Goal: Communication & Community: Answer question/provide support

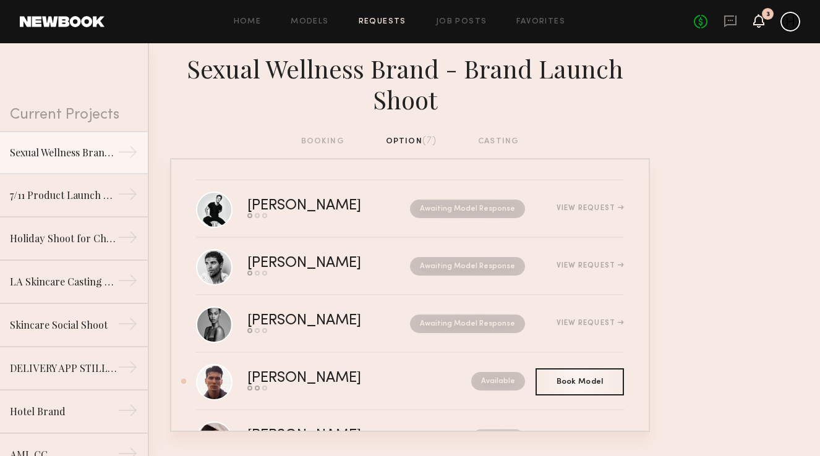
click at [761, 17] on icon at bounding box center [759, 20] width 10 height 9
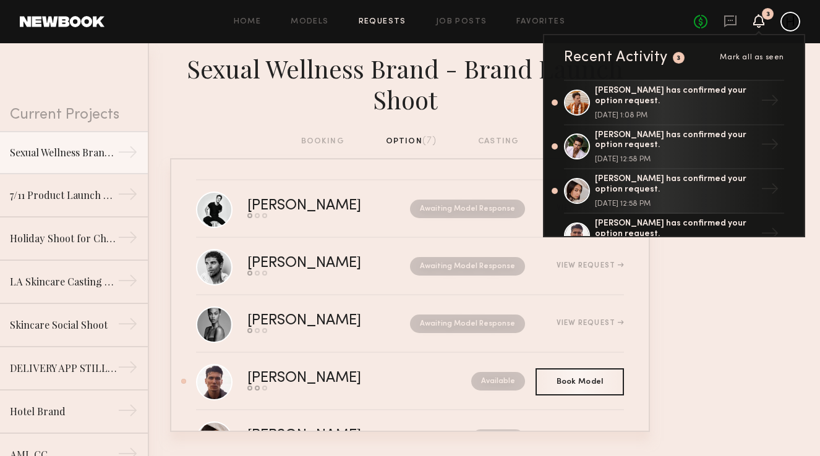
click at [233, 116] on div "Sexual Wellness Brand - Brand Launch Shoot" at bounding box center [410, 89] width 820 height 92
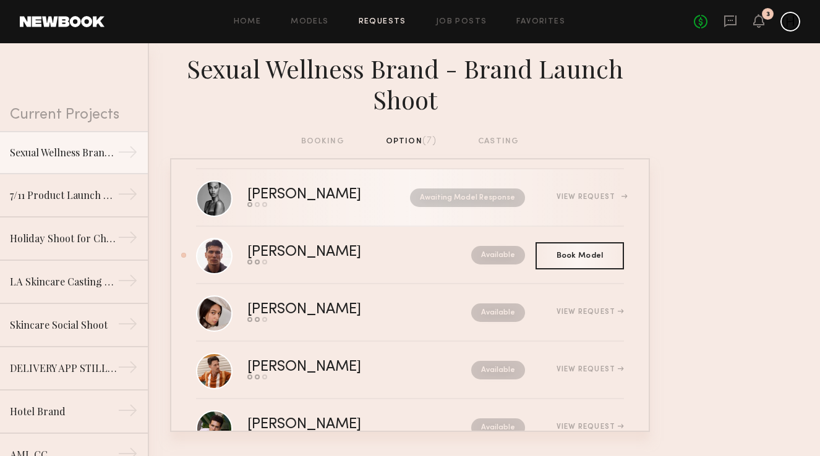
scroll to position [172, 0]
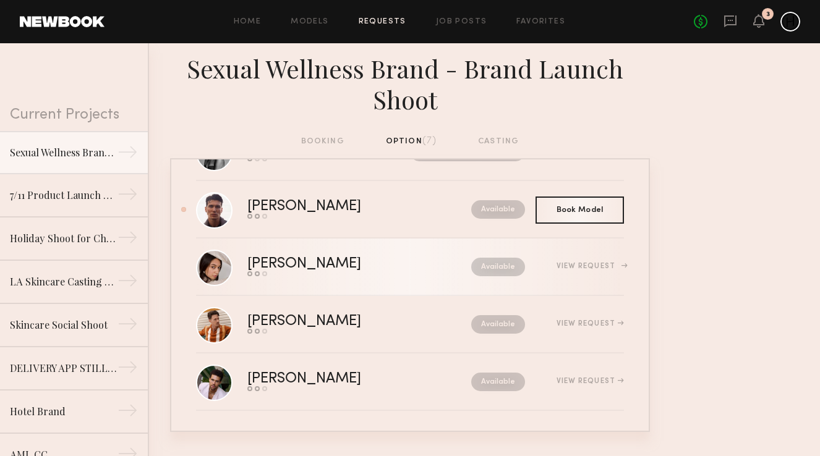
click at [583, 268] on div "View Request" at bounding box center [589, 266] width 67 height 7
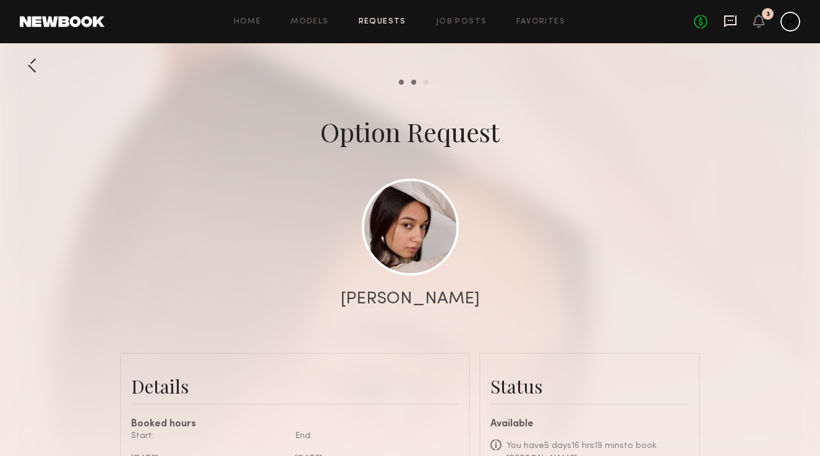
click at [724, 15] on icon at bounding box center [730, 21] width 12 height 12
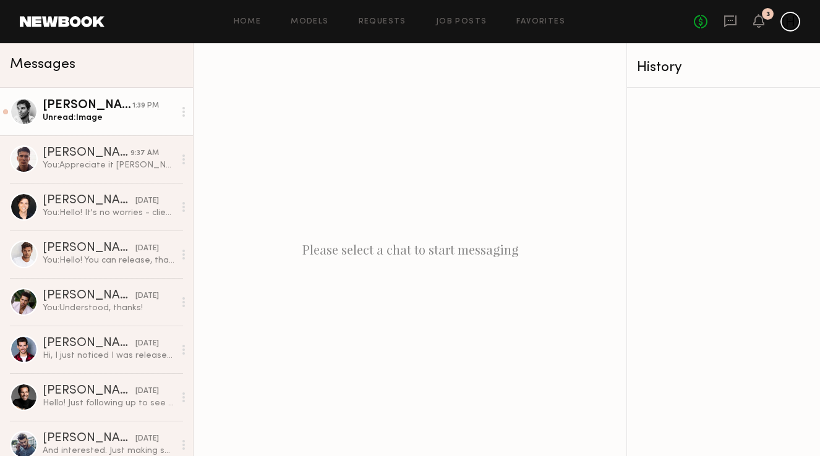
click at [66, 121] on div "Unread: Image" at bounding box center [109, 118] width 132 height 12
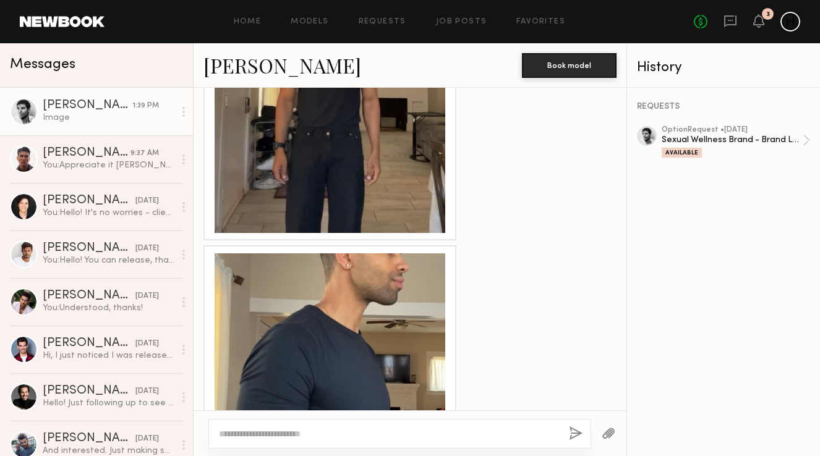
scroll to position [1637, 0]
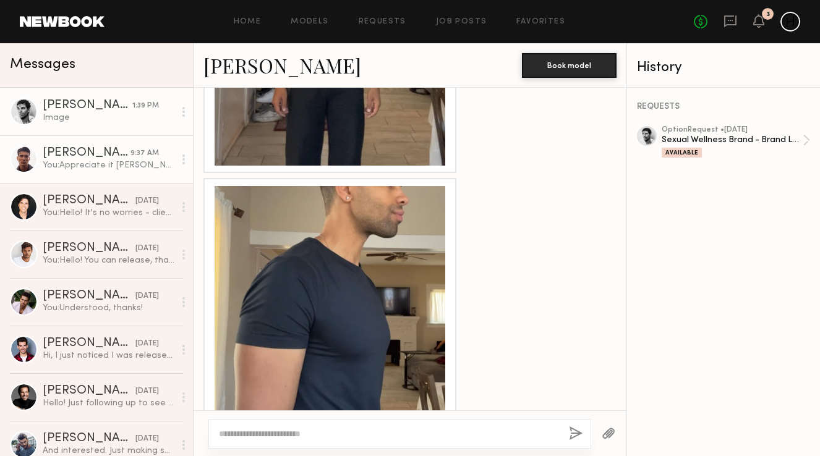
click at [64, 150] on div "[PERSON_NAME]" at bounding box center [87, 153] width 88 height 12
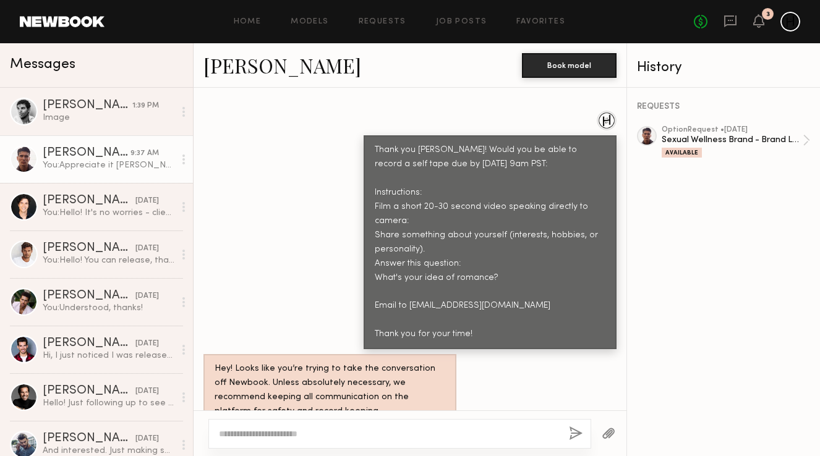
scroll to position [587, 0]
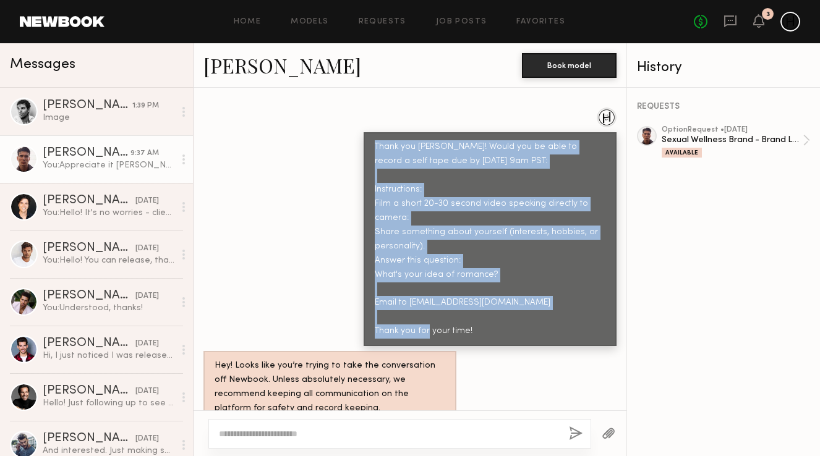
drag, startPoint x: 373, startPoint y: 121, endPoint x: 482, endPoint y: 303, distance: 211.9
click at [482, 303] on div "Thank you [PERSON_NAME]! Would you be able to record a self tape due by [DATE] …" at bounding box center [490, 239] width 253 height 214
copy div "Thank you [PERSON_NAME]! Would you be able to record a self tape due by [DATE] …"
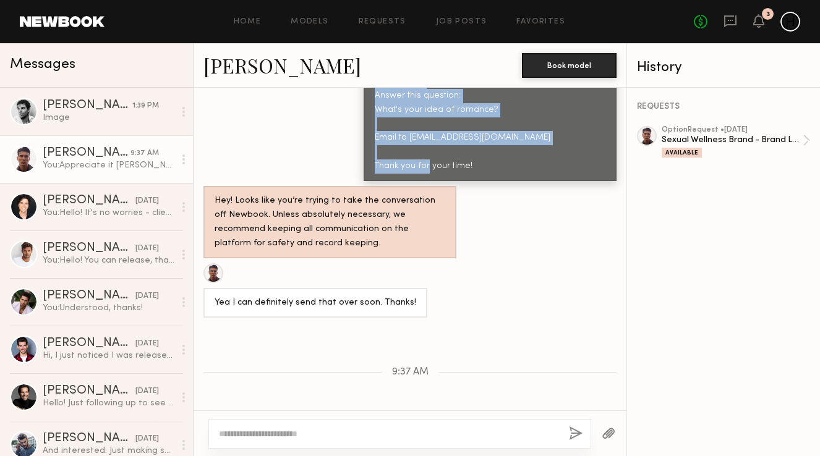
scroll to position [775, 0]
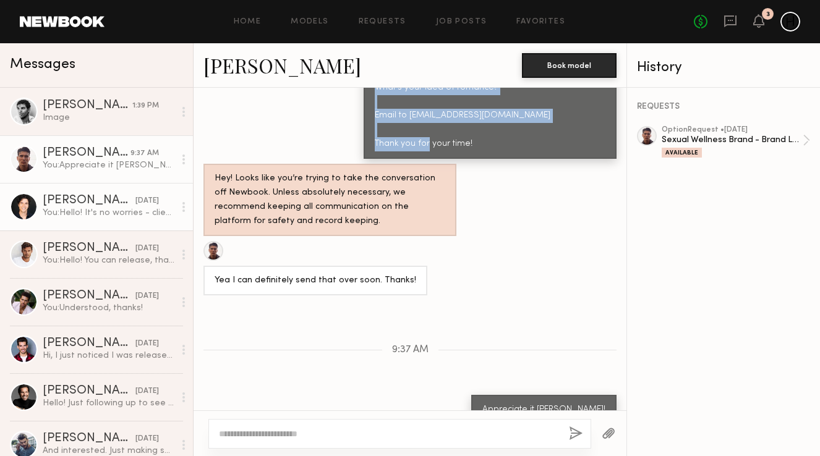
click at [84, 213] on div "You: Hello! It's no worries - client ended up confirming another talent but we …" at bounding box center [109, 213] width 132 height 12
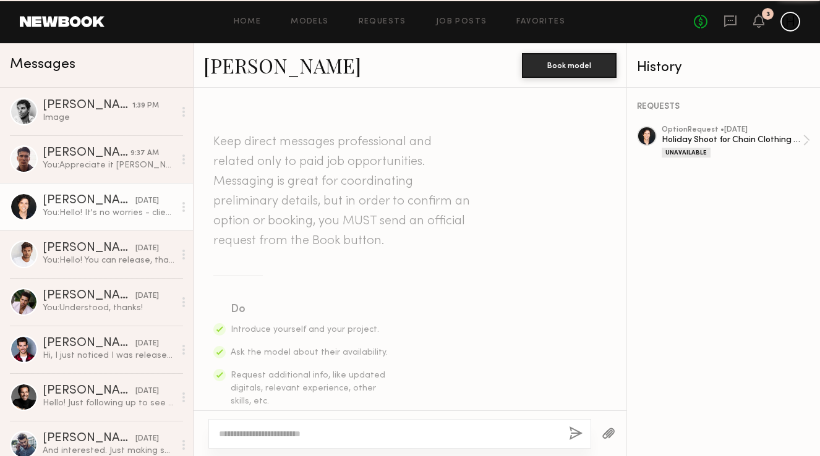
scroll to position [732, 0]
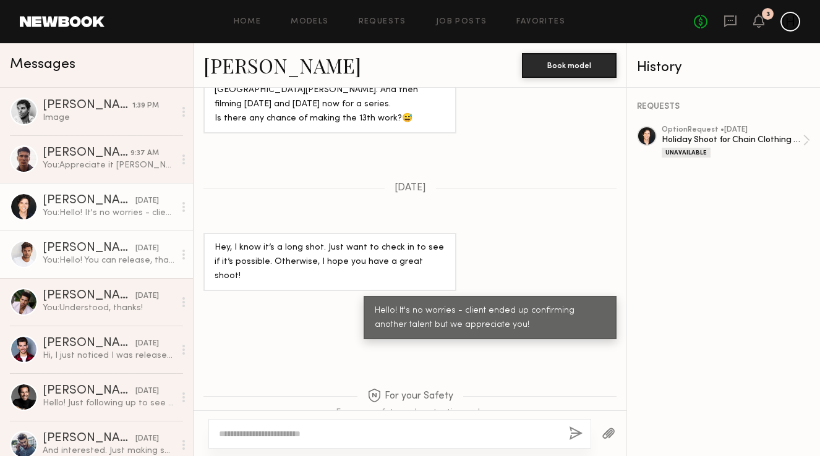
click at [83, 261] on div "You: Hello! You can release, thank you!" at bounding box center [109, 261] width 132 height 12
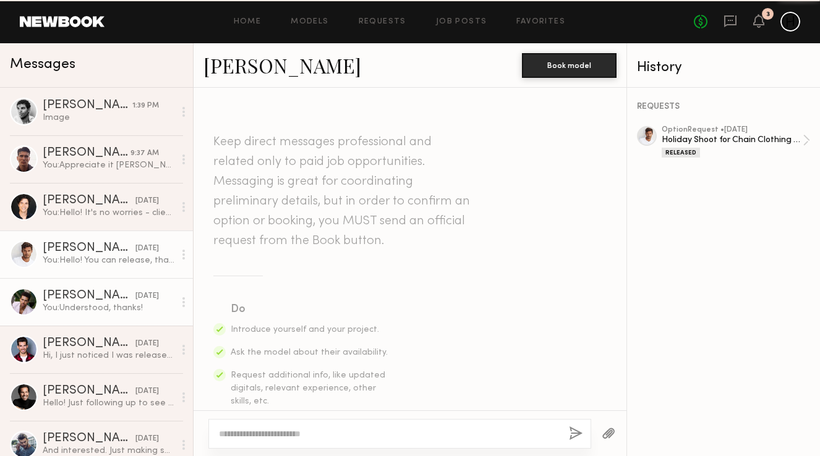
scroll to position [775, 0]
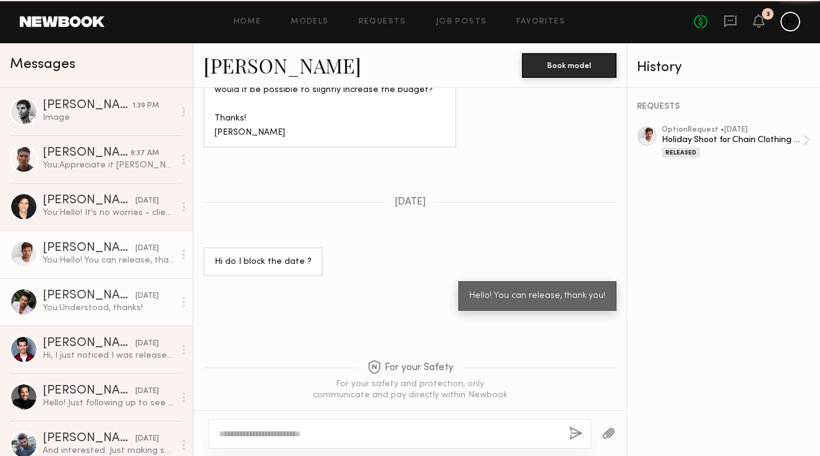
click at [81, 306] on div "You: Understood, thanks!" at bounding box center [109, 308] width 132 height 12
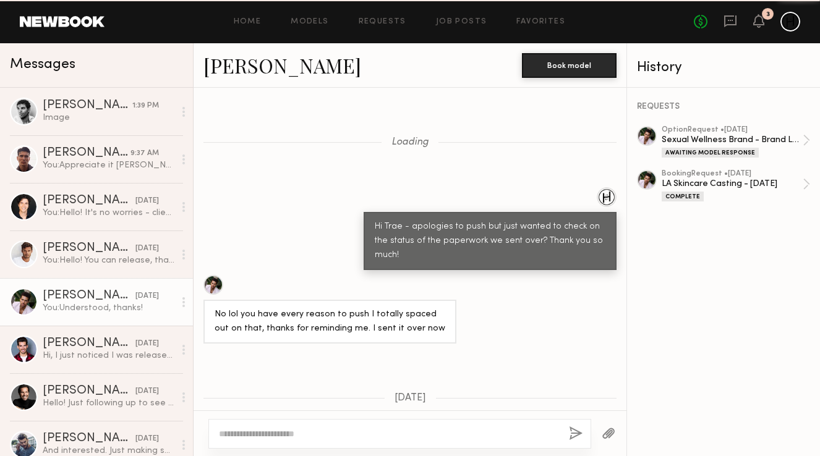
scroll to position [1013, 0]
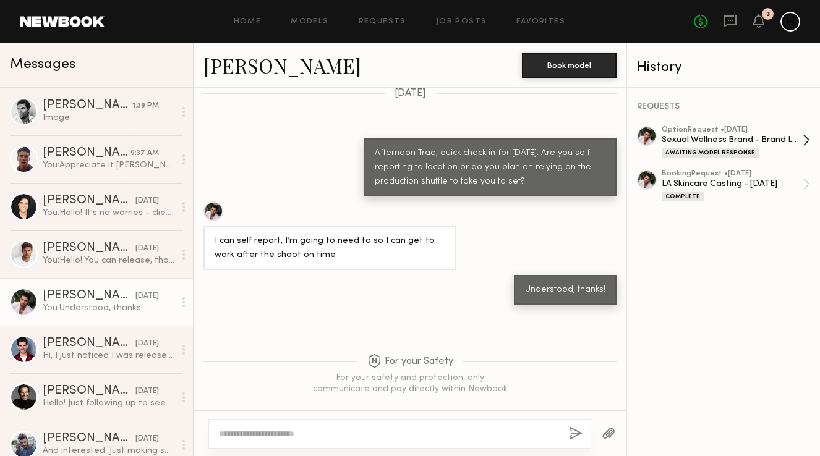
click at [730, 134] on div "Sexual Wellness Brand - Brand Launch Shoot" at bounding box center [732, 140] width 141 height 12
click at [232, 438] on textarea at bounding box center [389, 434] width 340 height 12
paste textarea "**********"
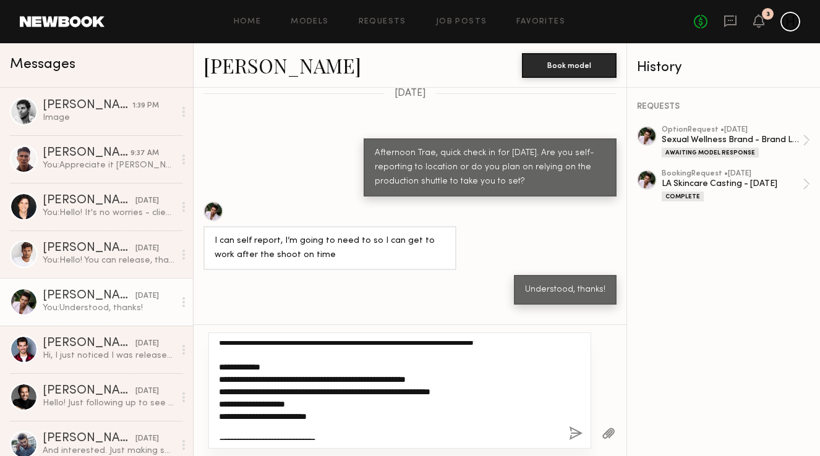
scroll to position [0, 0]
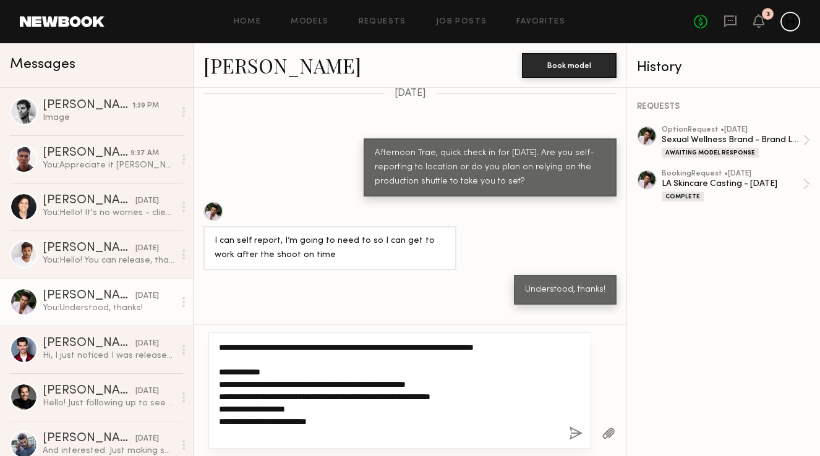
click at [219, 347] on textarea "**********" at bounding box center [389, 390] width 340 height 99
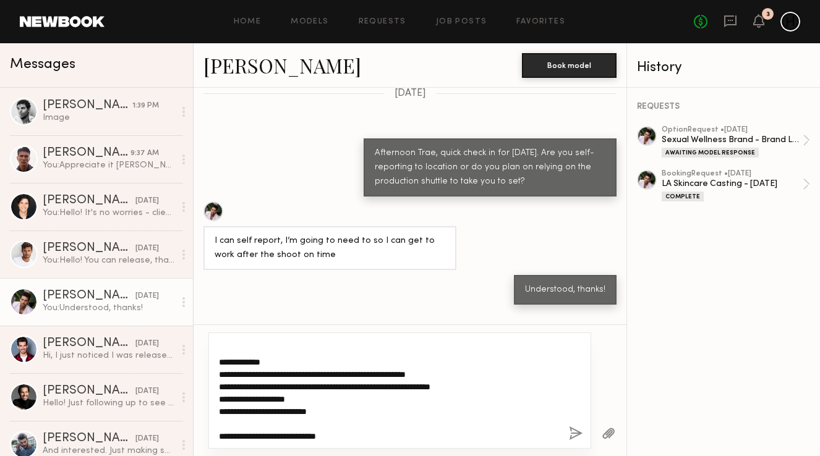
scroll to position [26, 0]
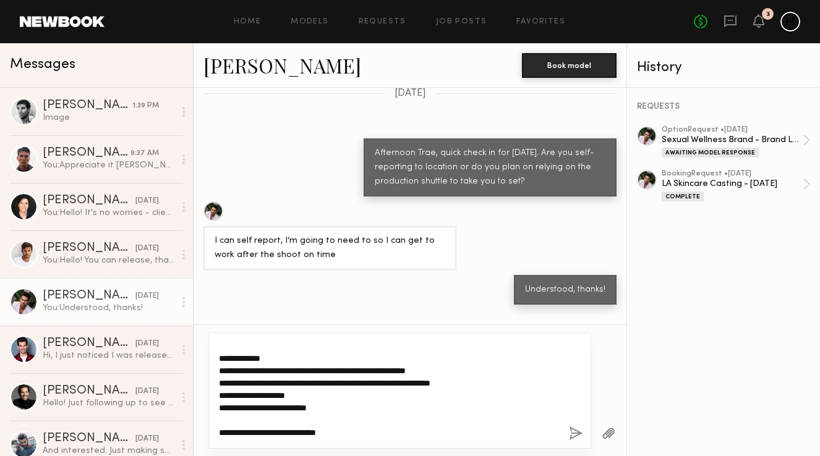
click at [219, 407] on textarea "**********" at bounding box center [389, 390] width 340 height 99
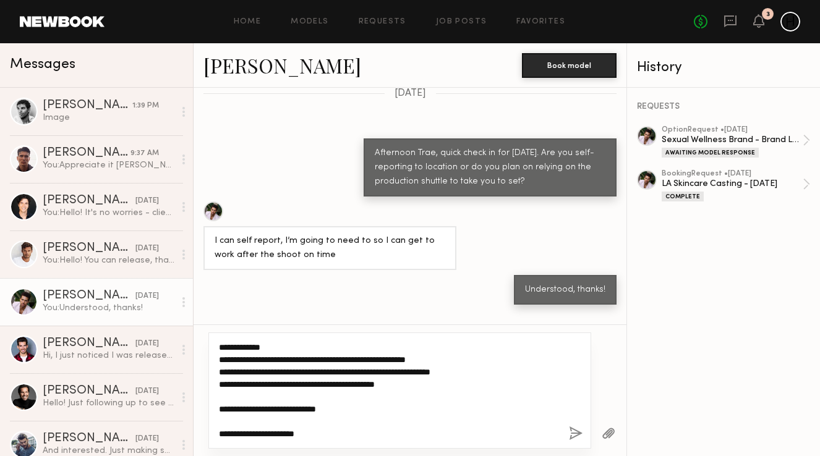
drag, startPoint x: 322, startPoint y: 434, endPoint x: 204, endPoint y: 433, distance: 118.1
click at [204, 433] on div "**********" at bounding box center [410, 391] width 433 height 132
type textarea "**********"
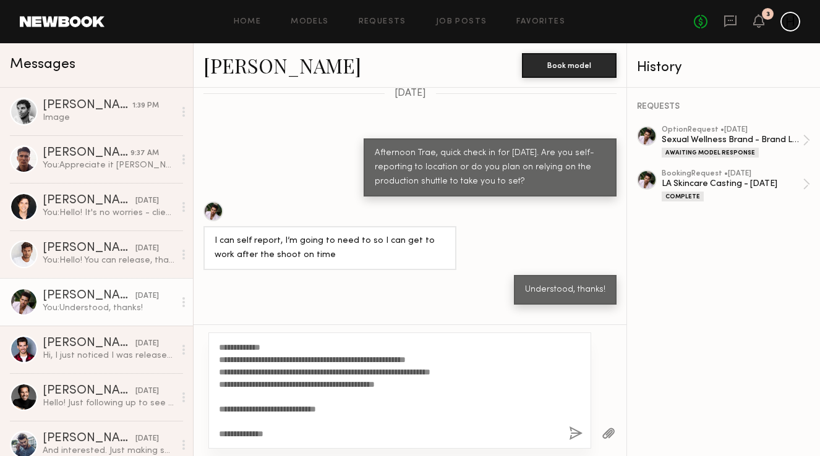
click at [577, 431] on button "button" at bounding box center [576, 434] width 14 height 15
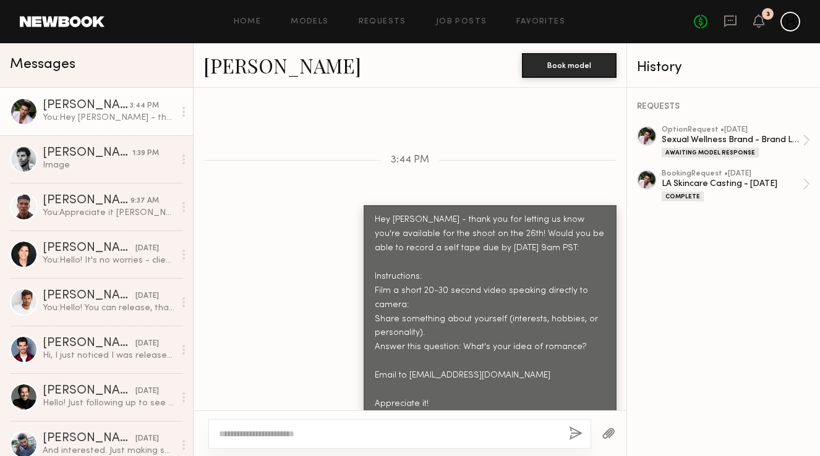
scroll to position [1522, 0]
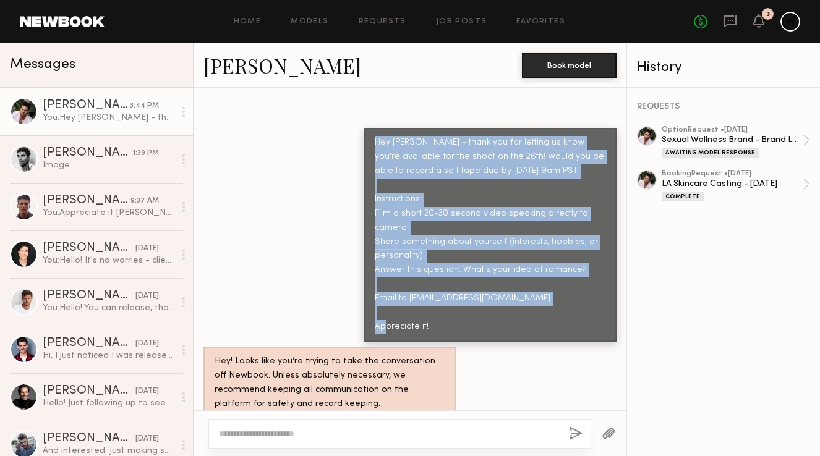
drag, startPoint x: 430, startPoint y: 312, endPoint x: 371, endPoint y: 122, distance: 198.9
click at [371, 128] on div "Hey [PERSON_NAME] - thank you for letting us know you're available for the shoo…" at bounding box center [490, 235] width 253 height 214
copy div "Hey [PERSON_NAME] - thank you for letting us know you're available for the shoo…"
click at [292, 268] on div "Hey [PERSON_NAME] - thank you for letting us know you're available for the shoo…" at bounding box center [410, 235] width 433 height 214
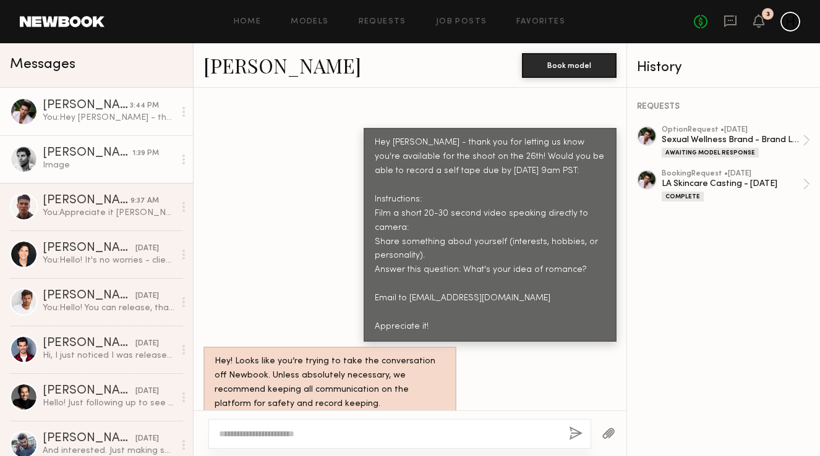
click at [62, 160] on div "Image" at bounding box center [109, 166] width 132 height 12
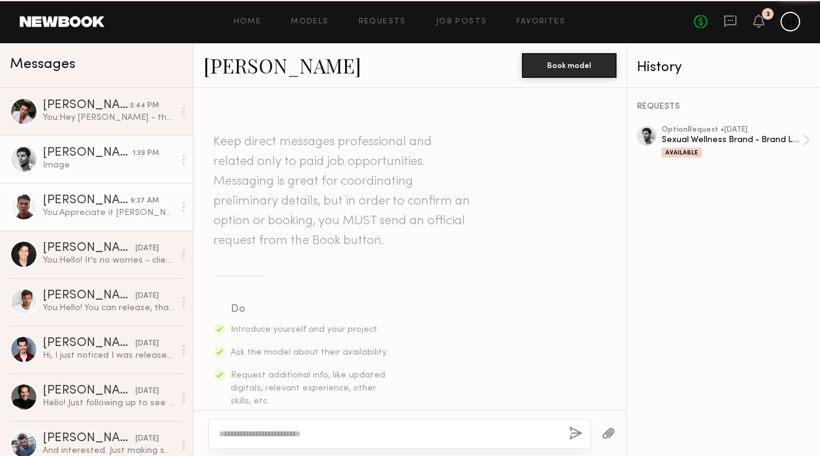
scroll to position [1637, 0]
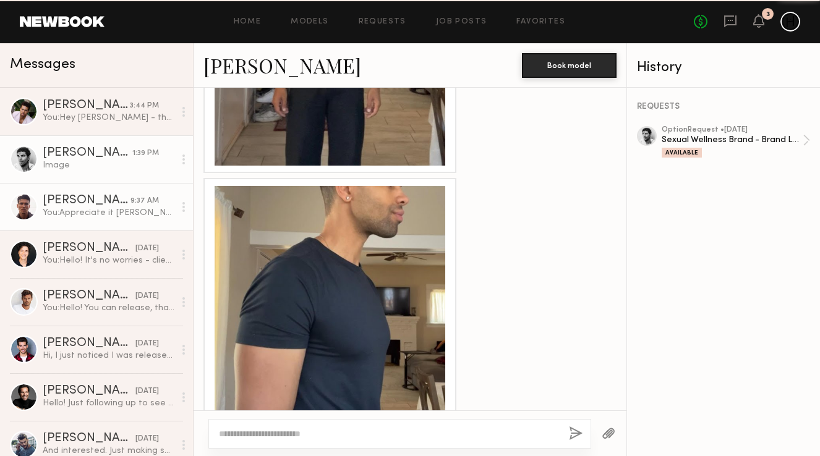
click at [68, 198] on div "[PERSON_NAME]" at bounding box center [87, 201] width 88 height 12
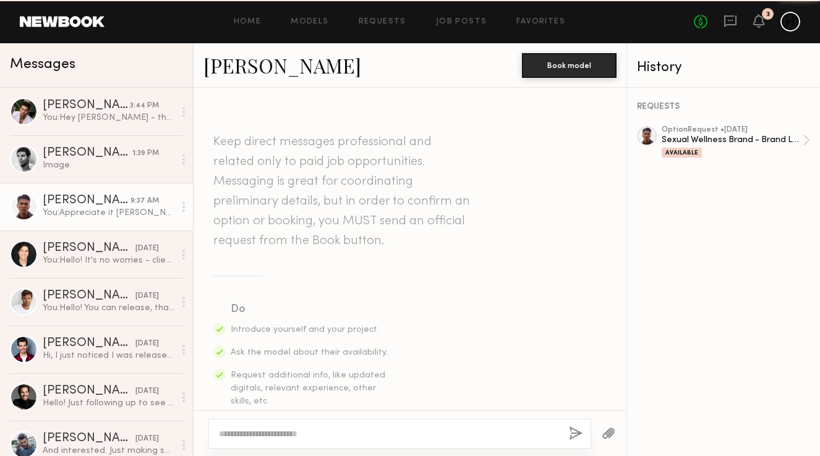
scroll to position [775, 0]
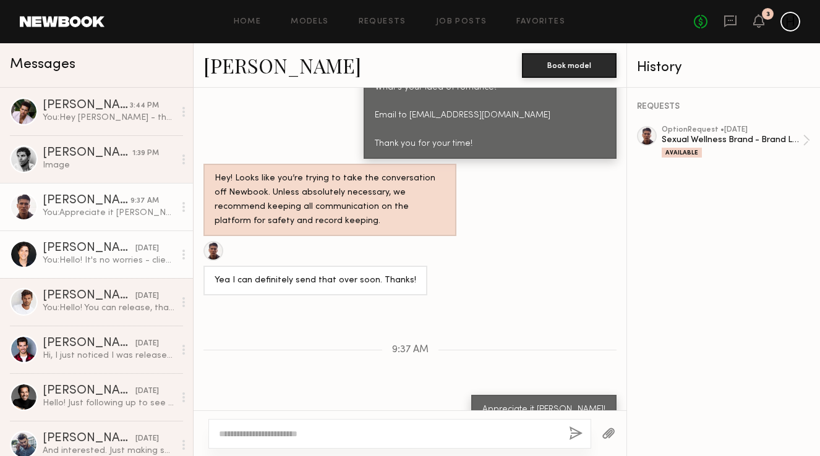
click at [92, 254] on div "[PERSON_NAME]" at bounding box center [89, 248] width 93 height 12
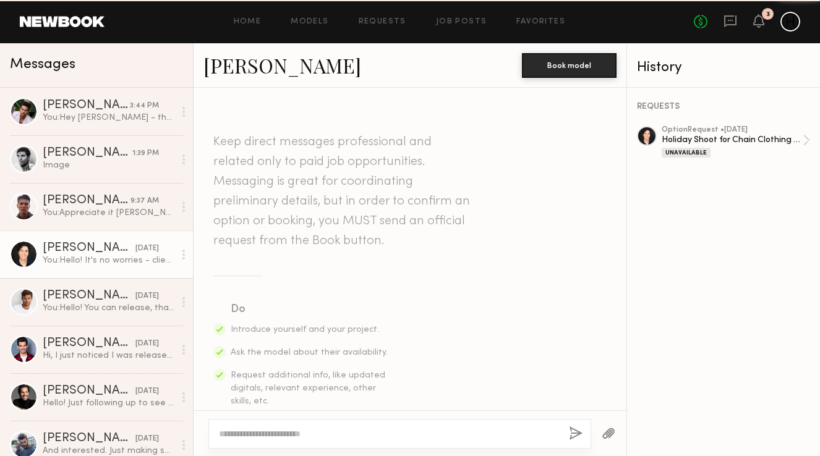
scroll to position [732, 0]
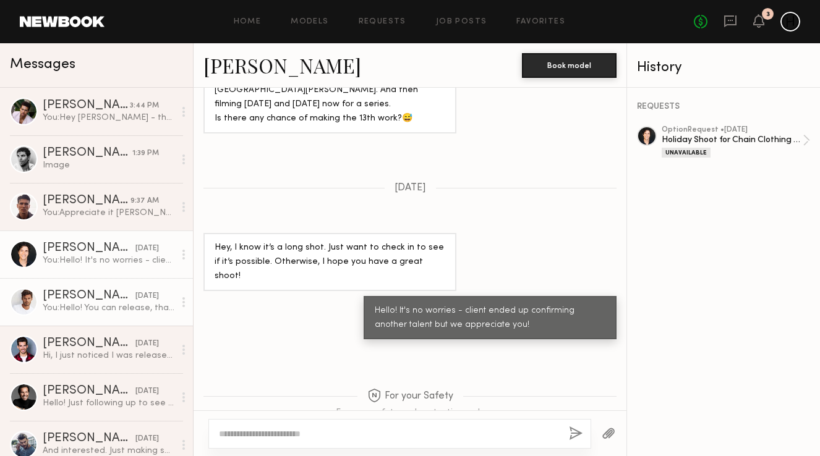
click at [89, 307] on div "You: Hello! You can release, thank you!" at bounding box center [109, 308] width 132 height 12
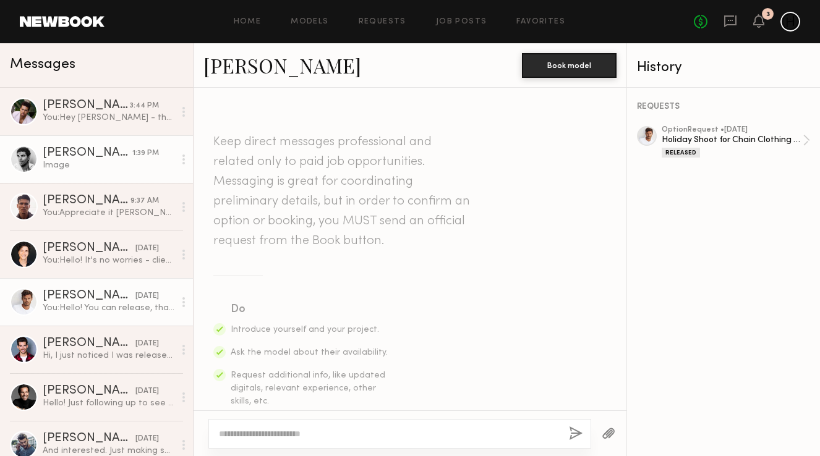
click at [70, 160] on div "Image" at bounding box center [109, 166] width 132 height 12
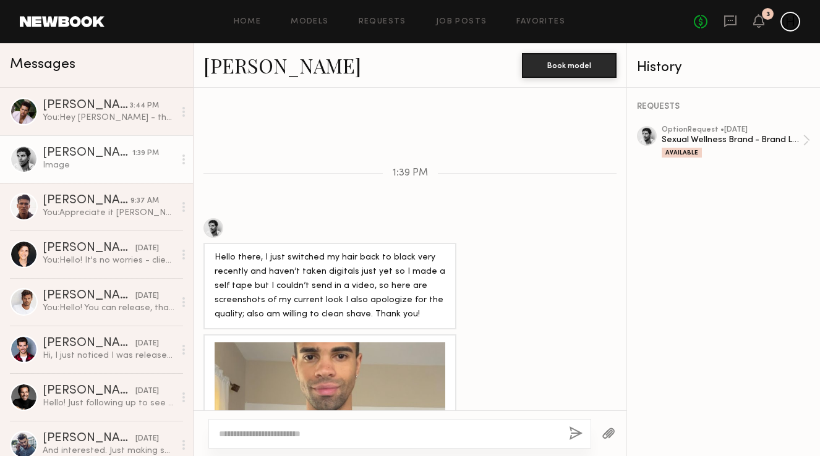
scroll to position [474, 0]
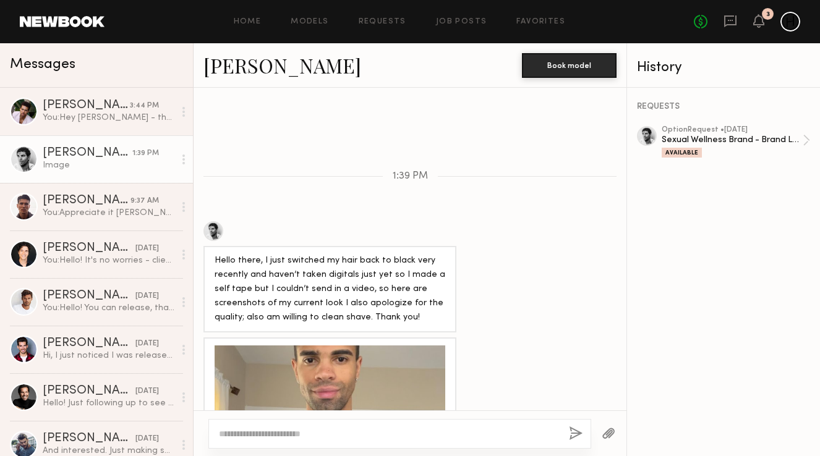
click at [294, 430] on textarea at bounding box center [389, 434] width 340 height 12
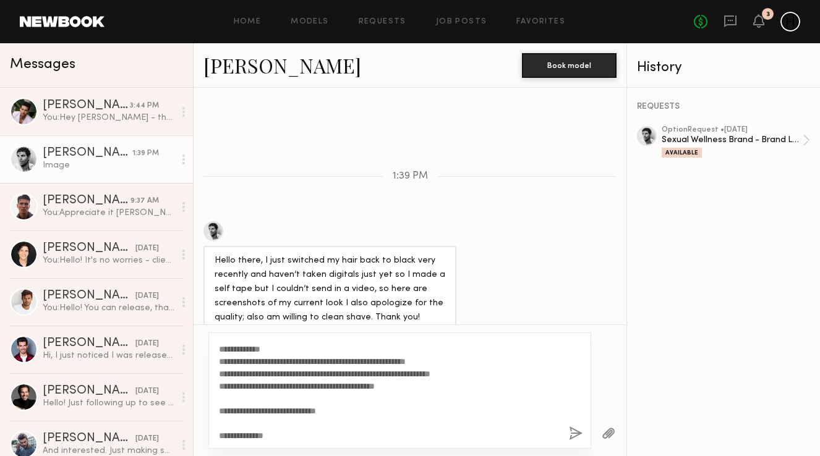
scroll to position [0, 0]
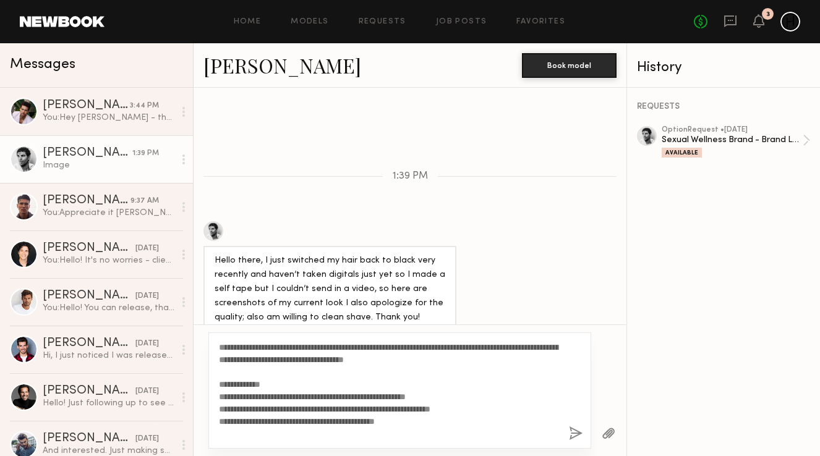
click at [254, 348] on textarea "**********" at bounding box center [389, 390] width 340 height 99
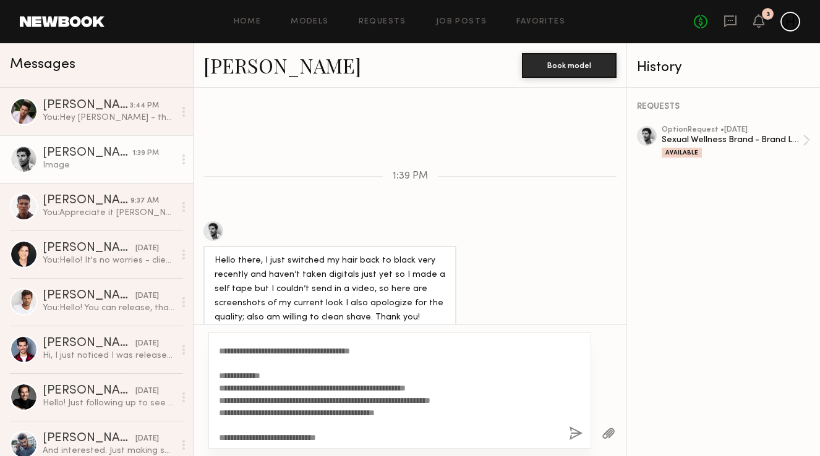
scroll to position [37, 0]
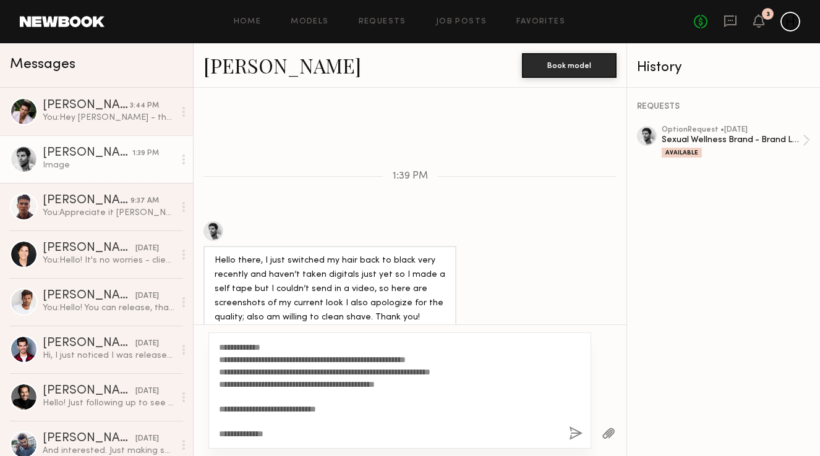
type textarea "**********"
click at [579, 434] on button "button" at bounding box center [576, 434] width 14 height 15
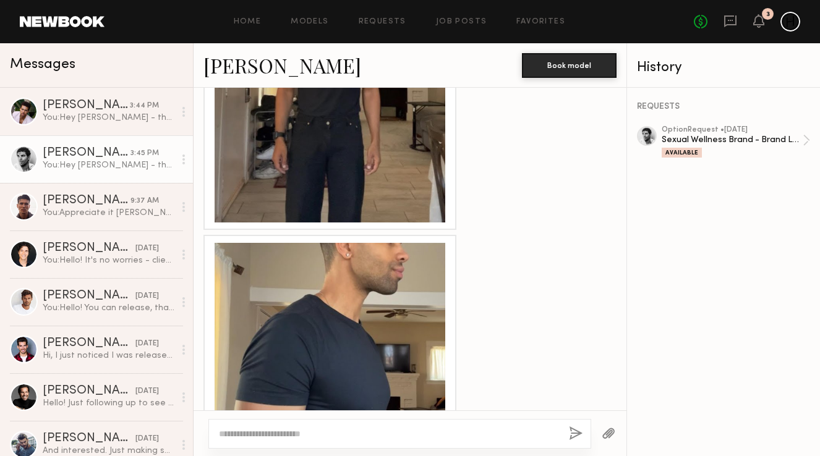
scroll to position [1561, 0]
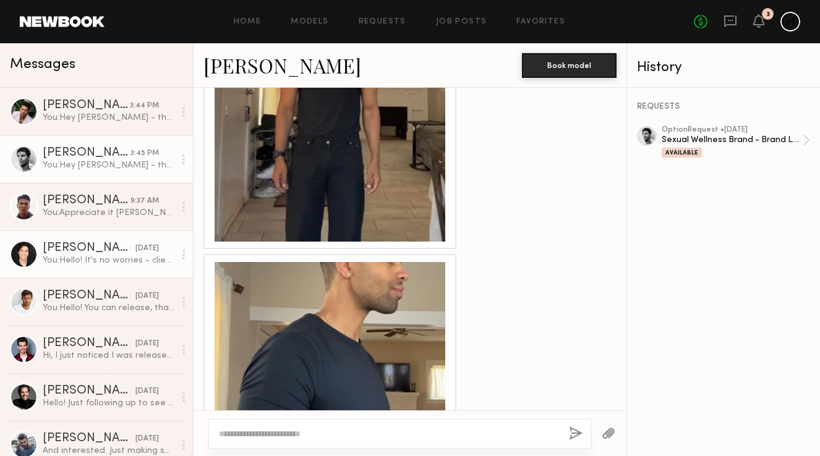
click at [93, 268] on link "[PERSON_NAME] [DATE] You: Hello! It's no worries - client ended up confirming a…" at bounding box center [96, 255] width 193 height 48
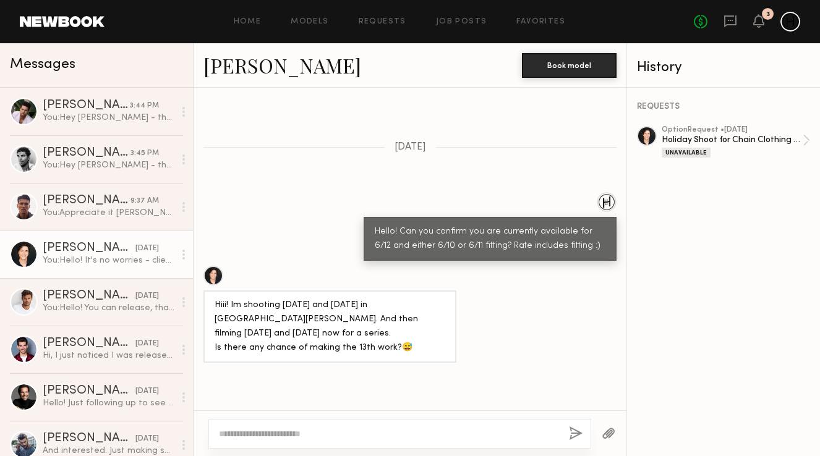
scroll to position [732, 0]
